Goal: Task Accomplishment & Management: Manage account settings

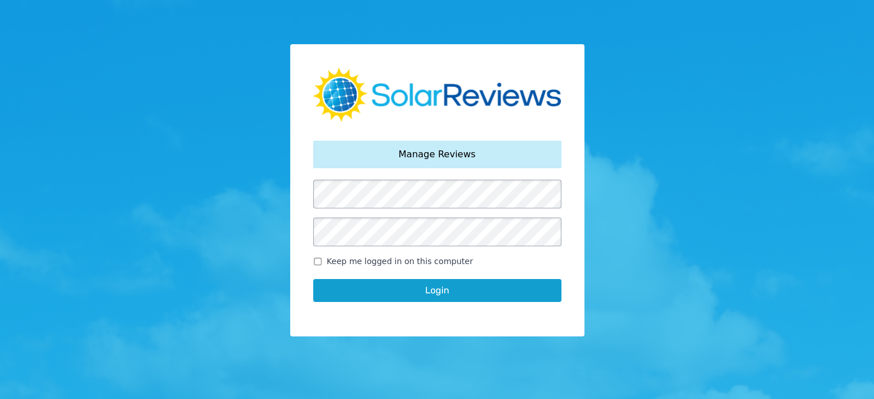
click at [346, 289] on button "Login" at bounding box center [437, 290] width 248 height 23
click at [450, 291] on button "Login" at bounding box center [437, 290] width 248 height 23
click at [452, 291] on button "Login" at bounding box center [437, 290] width 248 height 23
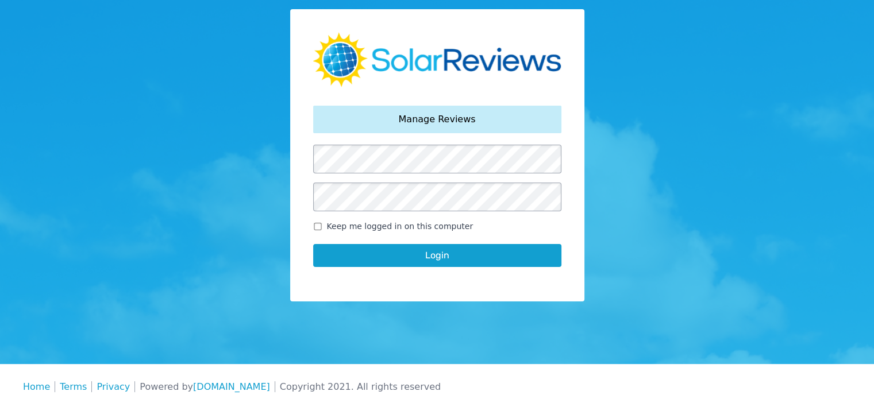
scroll to position [46, 0]
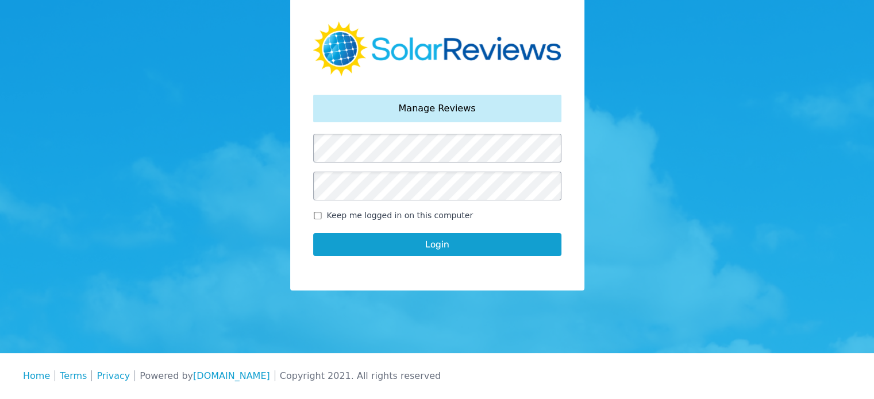
click at [434, 249] on button "Login" at bounding box center [437, 244] width 248 height 23
click at [422, 247] on button "Login" at bounding box center [437, 244] width 248 height 23
click at [422, 248] on button "Login" at bounding box center [437, 244] width 248 height 23
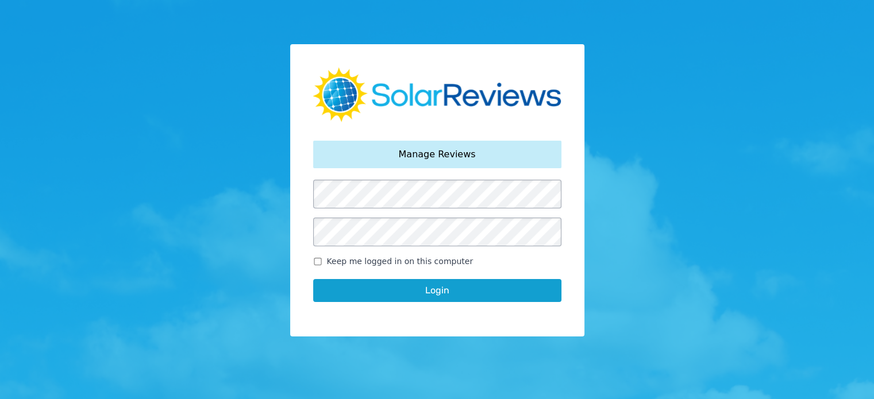
click at [455, 287] on button "Login" at bounding box center [437, 290] width 248 height 23
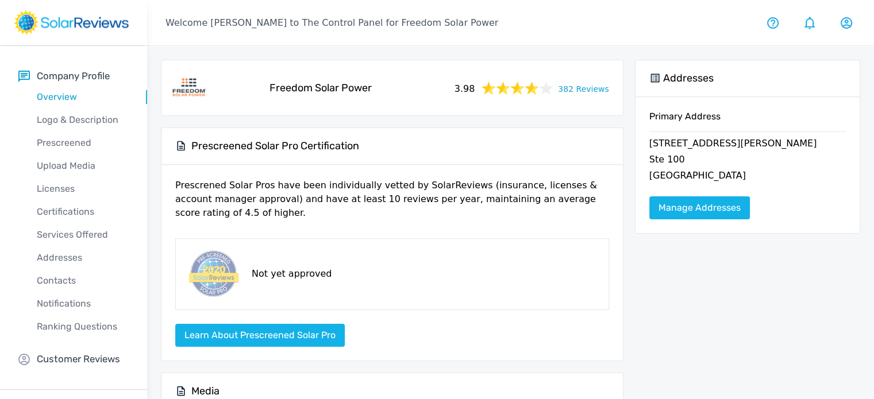
click at [588, 90] on link "382 Reviews" at bounding box center [583, 88] width 51 height 14
